Goal: Find specific page/section: Find specific page/section

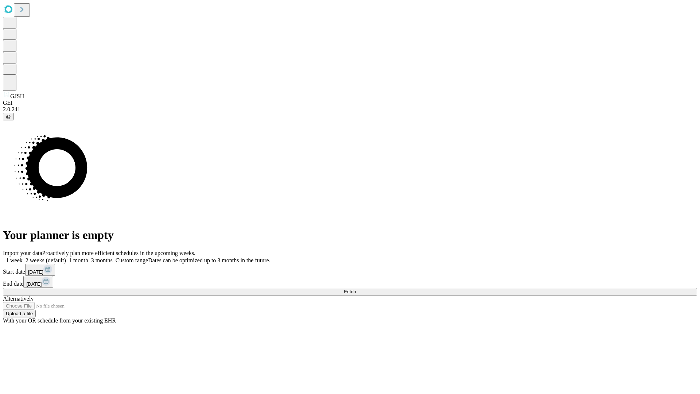
click at [356, 289] on span "Fetch" at bounding box center [350, 291] width 12 height 5
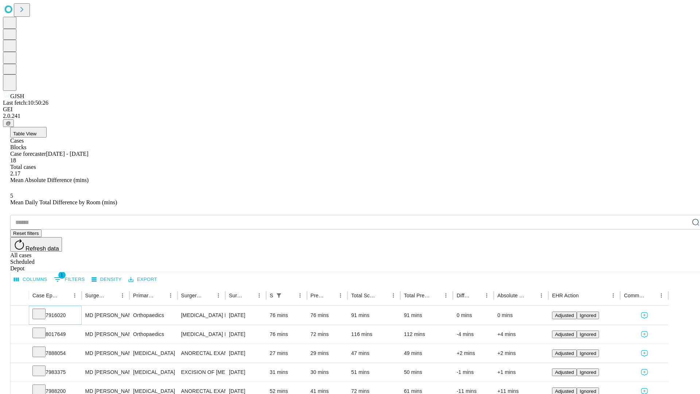
click at [43, 309] on icon at bounding box center [38, 312] width 7 height 7
